Goal: Task Accomplishment & Management: Use online tool/utility

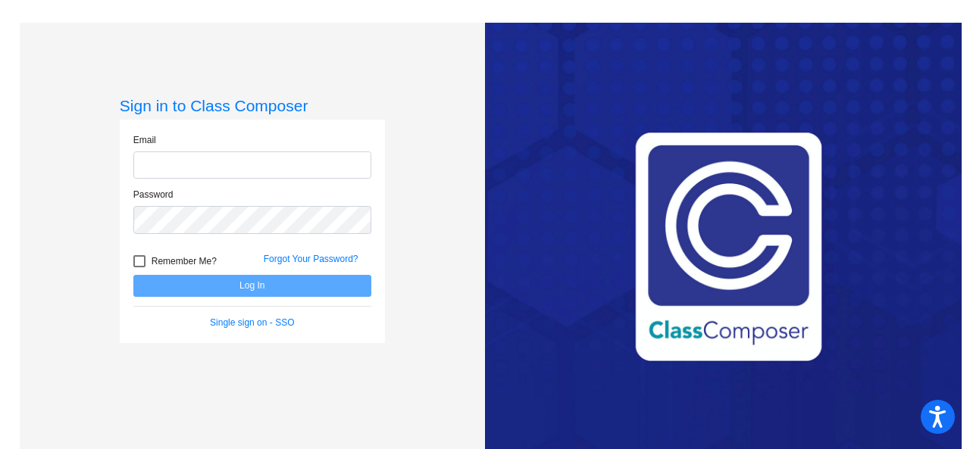
type input "[EMAIL_ADDRESS][PERSON_NAME][DOMAIN_NAME]"
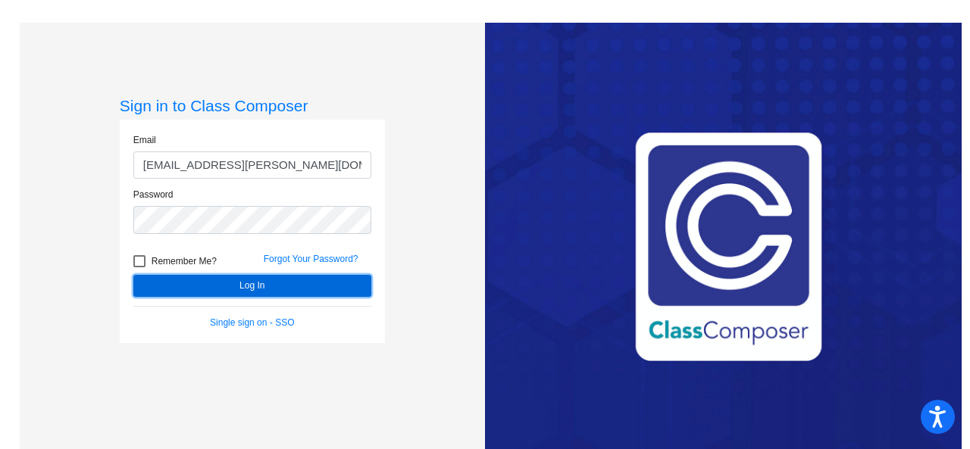
click at [253, 288] on button "Log In" at bounding box center [252, 286] width 238 height 22
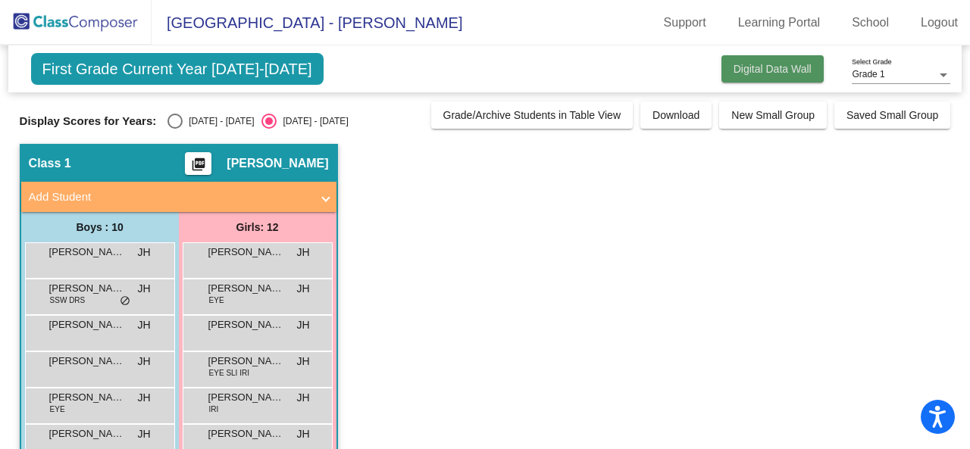
click at [763, 72] on span "Digital Data Wall" at bounding box center [772, 69] width 78 height 12
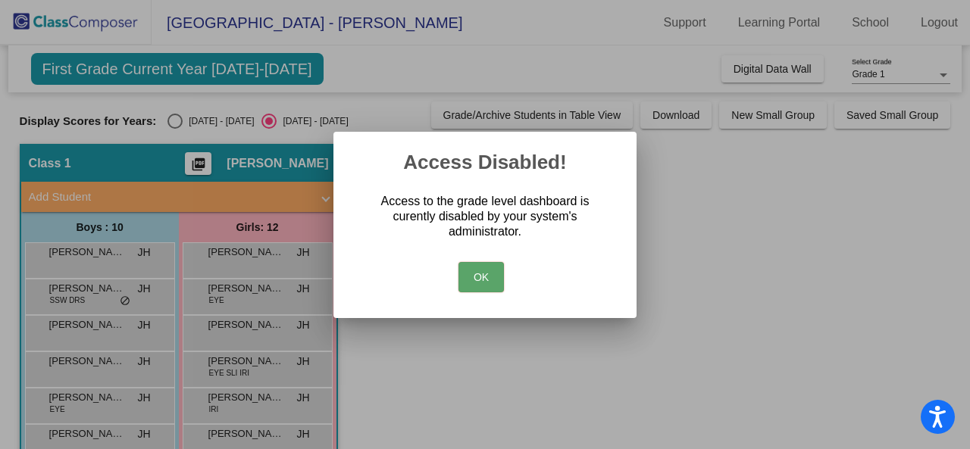
click at [479, 286] on button "OK" at bounding box center [480, 277] width 45 height 30
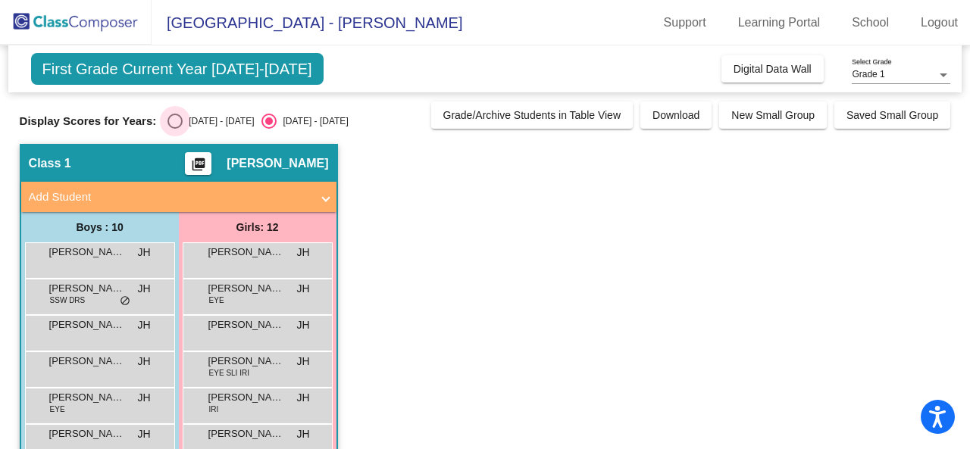
click at [177, 120] on div "Select an option" at bounding box center [174, 121] width 15 height 15
click at [175, 129] on input "[DATE] - [DATE]" at bounding box center [174, 129] width 1 height 1
radio input "true"
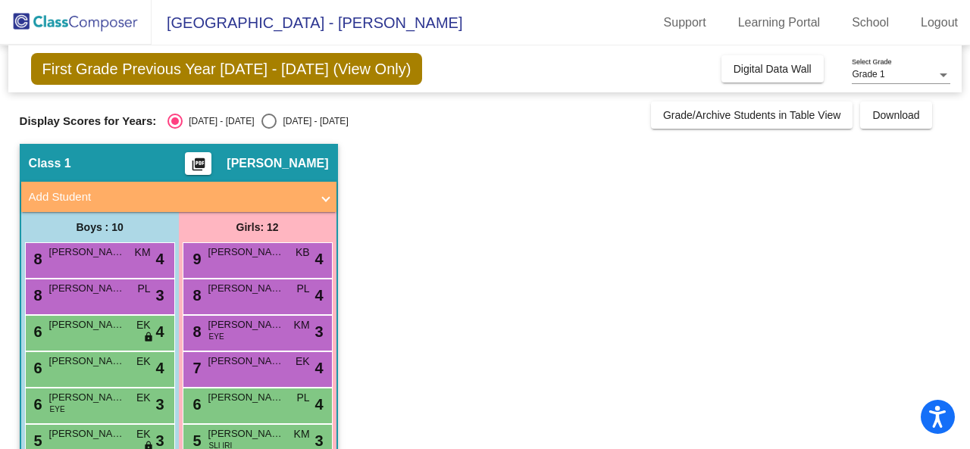
click at [268, 129] on input "[DATE] - [DATE]" at bounding box center [268, 129] width 1 height 1
radio input "true"
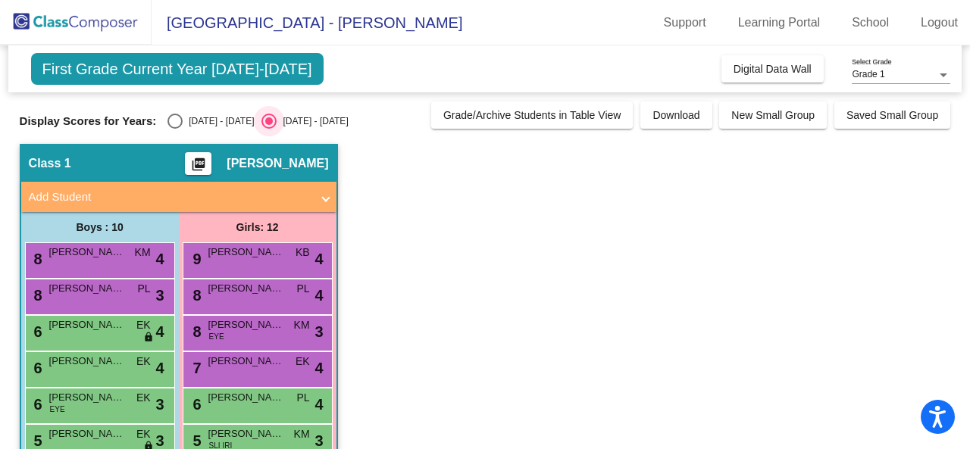
click at [174, 129] on input "[DATE] - [DATE]" at bounding box center [174, 129] width 1 height 1
radio input "true"
